Goal: Information Seeking & Learning: Stay updated

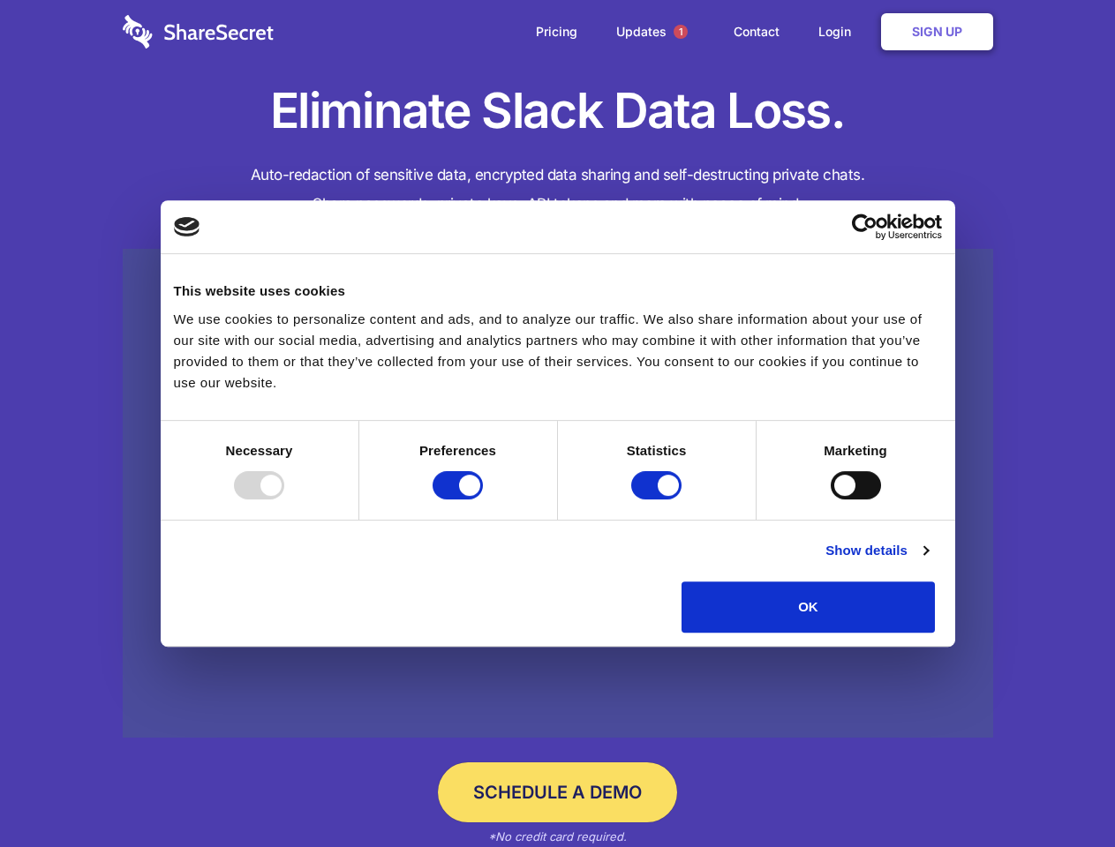
click at [284, 500] on div at bounding box center [259, 485] width 50 height 28
click at [483, 500] on input "Preferences" at bounding box center [457, 485] width 50 height 28
checkbox input "false"
click at [658, 500] on input "Statistics" at bounding box center [656, 485] width 50 height 28
checkbox input "false"
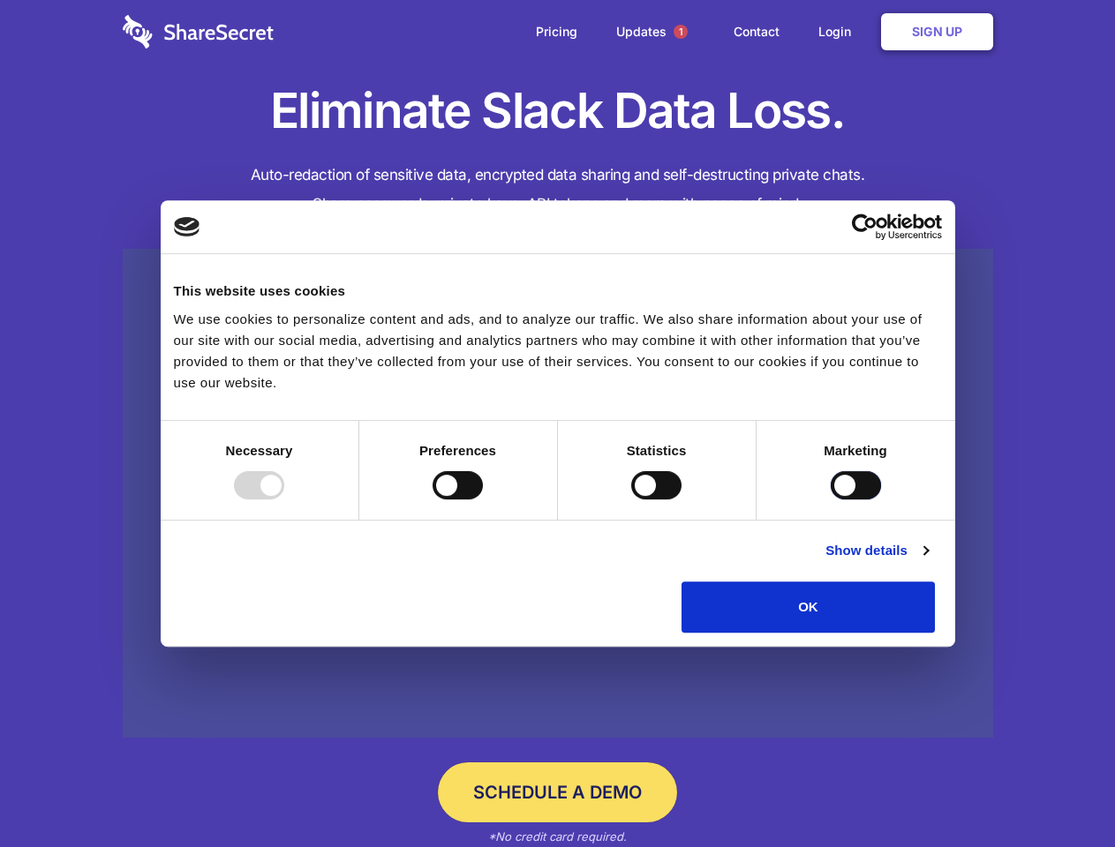
click at [831, 500] on input "Marketing" at bounding box center [856, 485] width 50 height 28
checkbox input "true"
click at [928, 561] on link "Show details" at bounding box center [876, 550] width 102 height 21
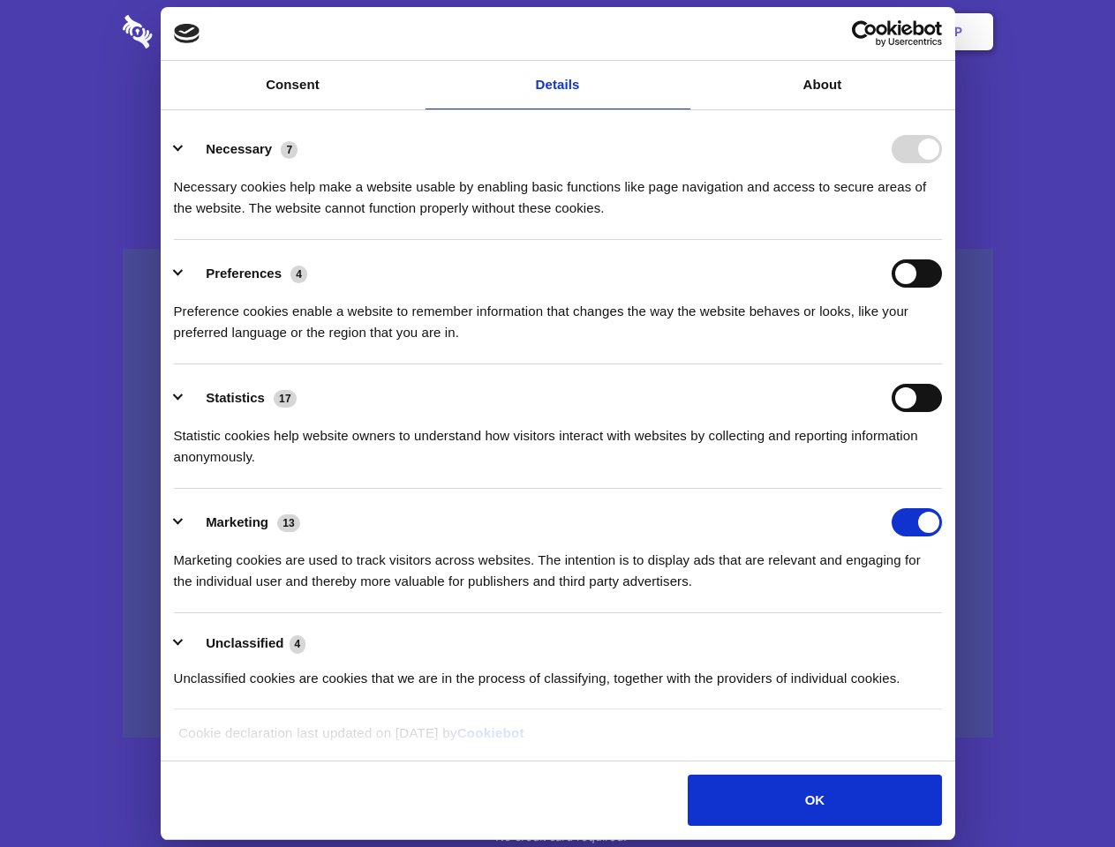
click at [950, 639] on ul "Necessary 7 Necessary cookies help make a website usable by enabling basic func…" at bounding box center [557, 413] width 785 height 595
click at [680, 32] on span "1" at bounding box center [680, 32] width 14 height 14
